Goal: Check status: Check status

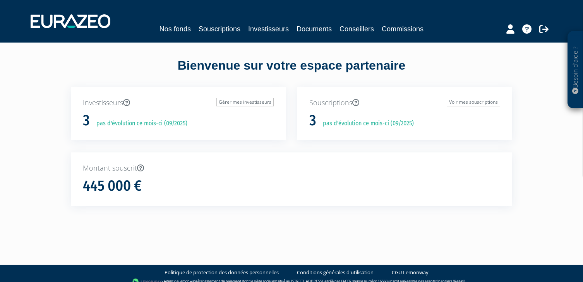
click at [326, 125] on p "pas d'évolution ce mois-ci (09/2025)" at bounding box center [365, 123] width 96 height 9
click at [261, 29] on link "Investisseurs" at bounding box center [268, 29] width 41 height 11
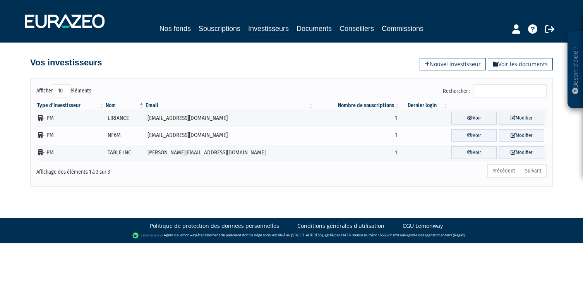
click at [467, 133] on icon at bounding box center [470, 135] width 6 height 5
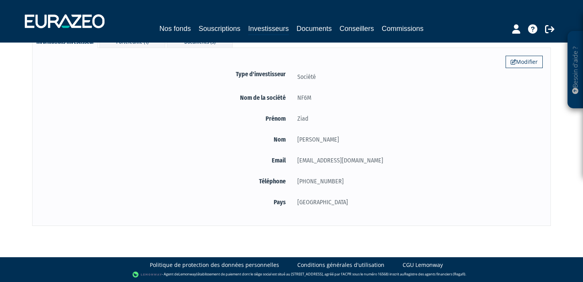
scroll to position [22, 0]
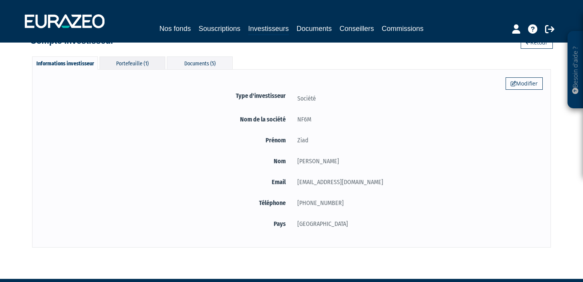
click at [132, 64] on div "Portefeuille (1)" at bounding box center [132, 62] width 66 height 13
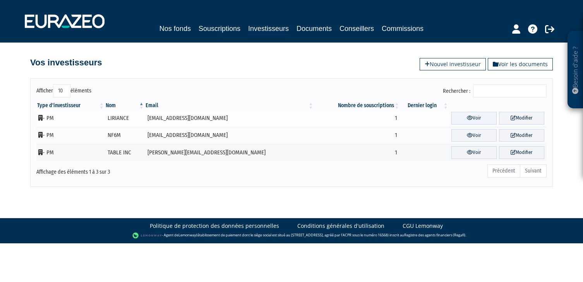
click at [471, 116] on link "Voir" at bounding box center [473, 118] width 45 height 13
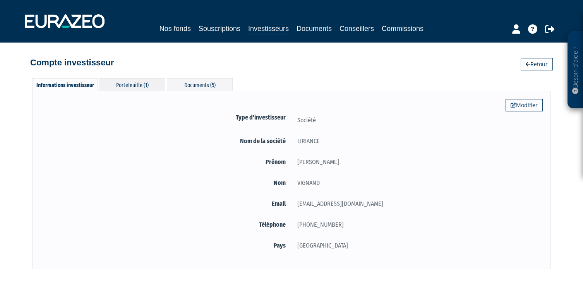
click at [142, 84] on div "Portefeuille (1)" at bounding box center [132, 84] width 66 height 13
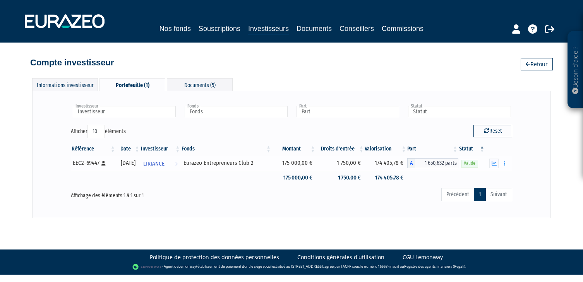
click at [231, 162] on div "Eurazeo Entrepreneurs Club 2" at bounding box center [225, 163] width 85 height 8
click at [317, 30] on link "Documents" at bounding box center [313, 28] width 35 height 11
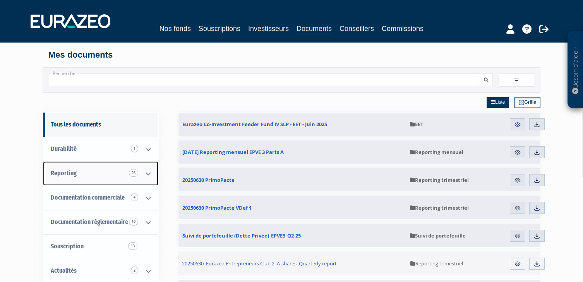
click at [56, 185] on link "Reporting 26" at bounding box center [100, 173] width 115 height 24
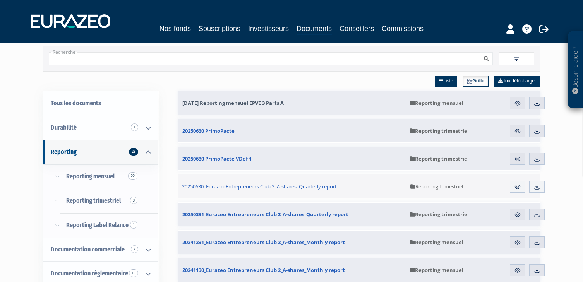
scroll to position [32, 0]
